Goal: Task Accomplishment & Management: Manage account settings

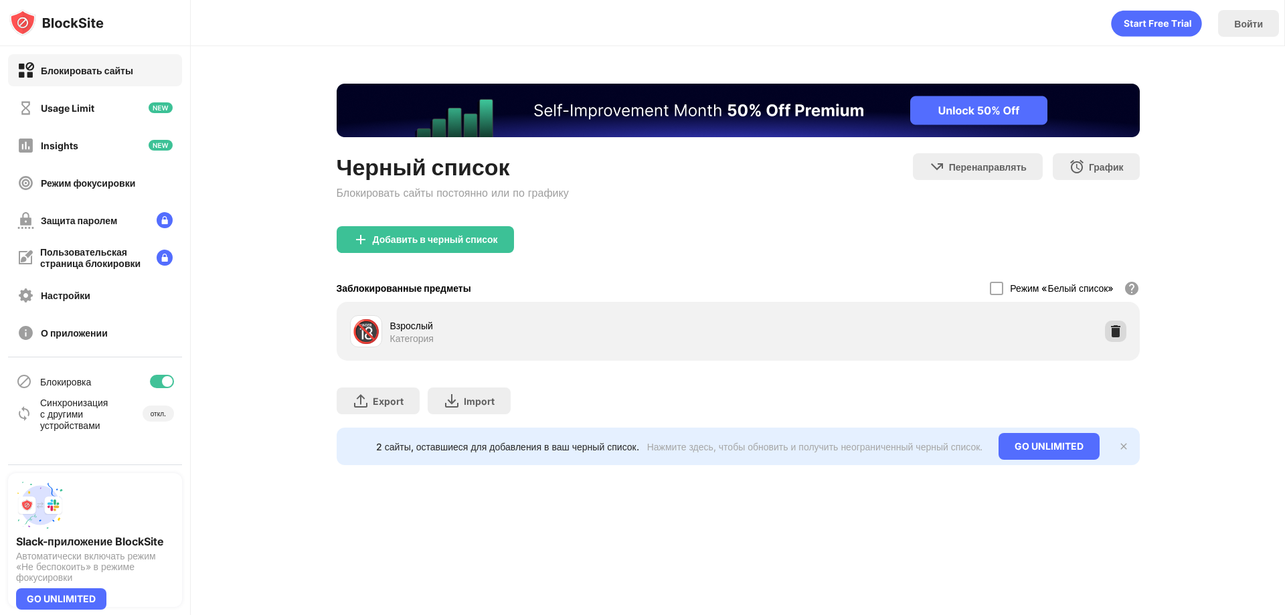
click at [1121, 325] on img at bounding box center [1115, 331] width 13 height 13
